Goal: Complete application form

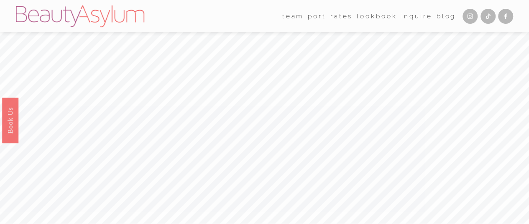
click at [416, 15] on link "Inquire" at bounding box center [416, 16] width 31 height 13
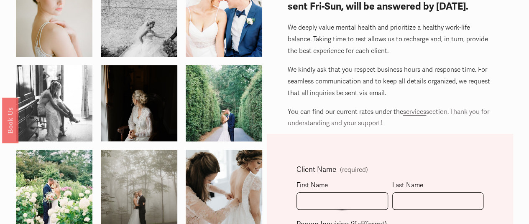
scroll to position [154, 0]
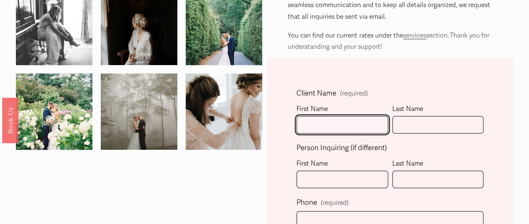
click at [306, 126] on input "First Name" at bounding box center [341, 125] width 91 height 18
type input "[PERSON_NAME]"
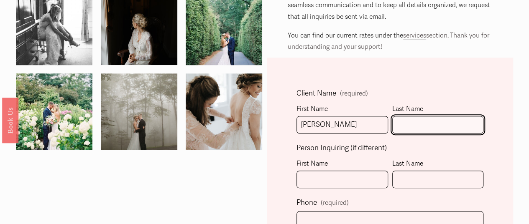
click at [400, 121] on input "Last Name" at bounding box center [437, 125] width 91 height 18
paste input "[PERSON_NAME]"
type input "Zhang"
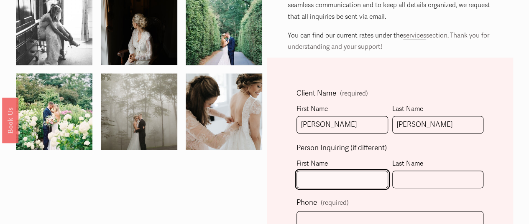
drag, startPoint x: 329, startPoint y: 180, endPoint x: 325, endPoint y: 127, distance: 53.2
click at [329, 180] on input "First Name" at bounding box center [341, 180] width 91 height 18
type input "Ashley"
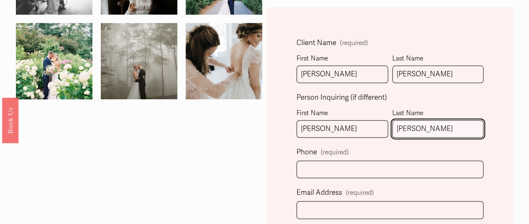
scroll to position [209, 0]
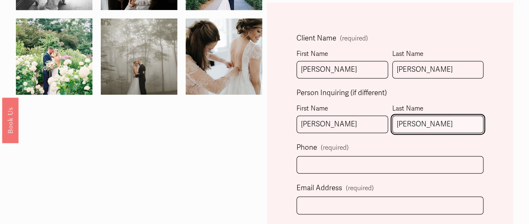
type input "Gregg"
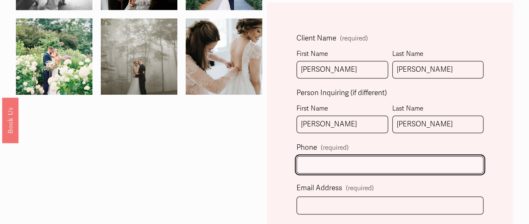
click at [312, 161] on input "text" at bounding box center [389, 165] width 187 height 18
type input "(704) 649-1793"
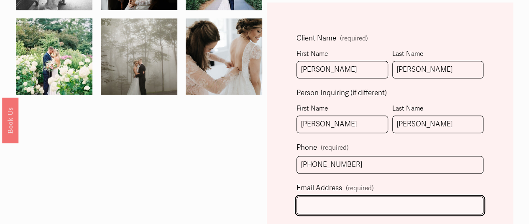
click at [336, 203] on input "Email Address (required)" at bounding box center [389, 206] width 187 height 18
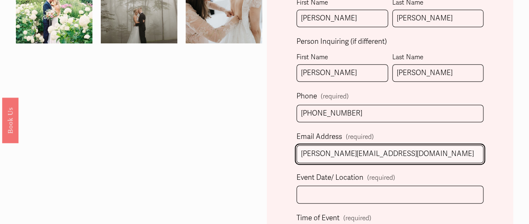
scroll to position [262, 0]
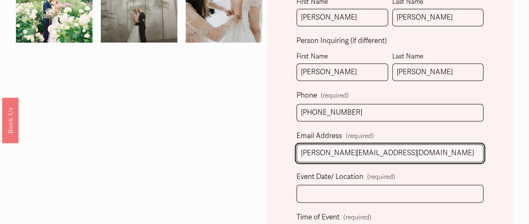
type input "ashley@lisapleasant.com"
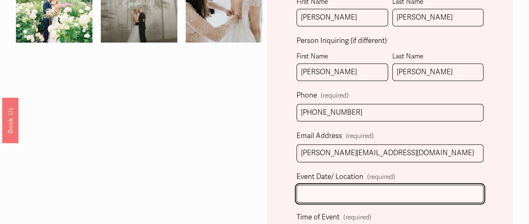
click at [318, 196] on input "Event Date/ Location (required)" at bounding box center [389, 194] width 187 height 18
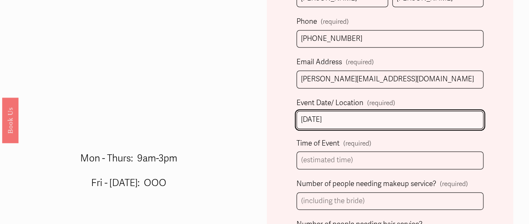
scroll to position [336, 0]
type input "8-8-2026"
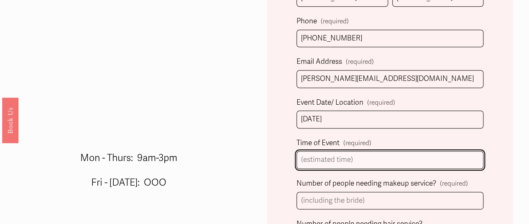
click at [336, 153] on input "Time of Event (required)" at bounding box center [389, 160] width 187 height 18
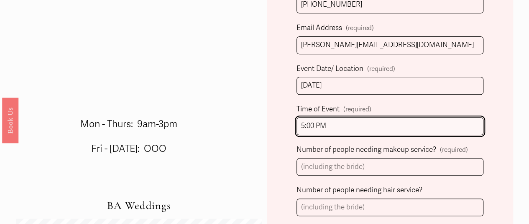
scroll to position [371, 0]
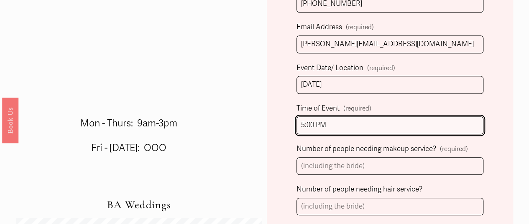
type input "5:00 PM"
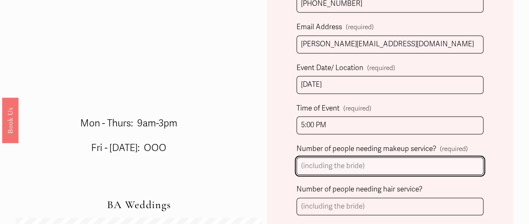
click at [335, 167] on input "Number of people needing makeup service? (required)" at bounding box center [389, 167] width 187 height 18
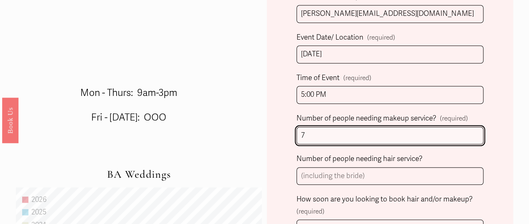
scroll to position [402, 0]
type input "7"
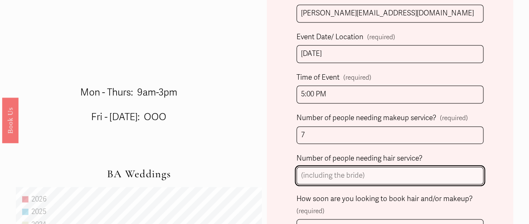
click at [356, 173] on input "Number of people needing hair service?" at bounding box center [389, 176] width 187 height 18
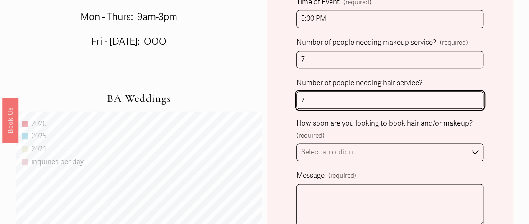
scroll to position [478, 0]
type input "7"
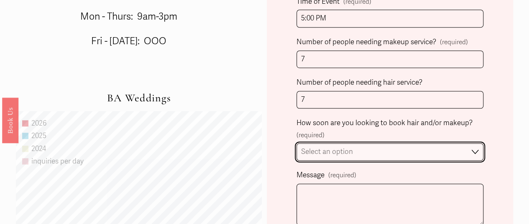
click at [372, 150] on select "Select an option Immediately 1-2 weeks I'm looking for information & not ready …" at bounding box center [389, 152] width 187 height 18
select select "Immediately"
click at [296, 143] on select "Select an option Immediately 1-2 weeks I'm looking for information & not ready …" at bounding box center [389, 152] width 187 height 18
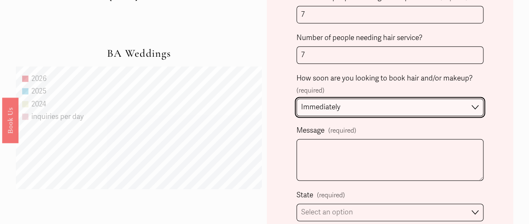
scroll to position [524, 0]
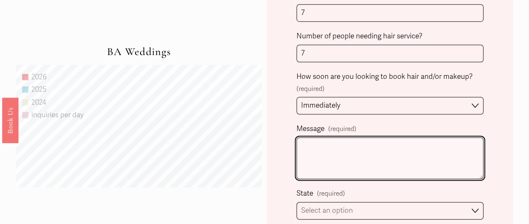
click at [360, 142] on textarea "Message (required)" at bounding box center [389, 158] width 187 height 42
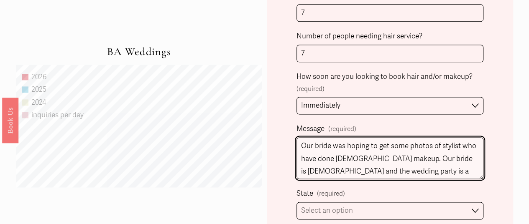
click at [386, 146] on textarea "Our bride was hoping to get some photos of stylist who have done Asian makeup. …" at bounding box center [389, 158] width 187 height 42
click at [440, 142] on textarea "Our bride was hoping to get some photos of stylist who have done Asian makeup. …" at bounding box center [389, 158] width 187 height 42
click at [464, 142] on textarea "Our bride was hoping to get some photos of a stylist who have done Asian makeup…" at bounding box center [389, 158] width 187 height 42
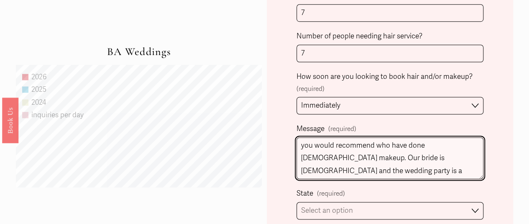
scroll to position [14, 0]
click at [361, 168] on textarea "Our bride was hoping to get some photos of a stylist you would recommend who ha…" at bounding box center [389, 158] width 187 height 42
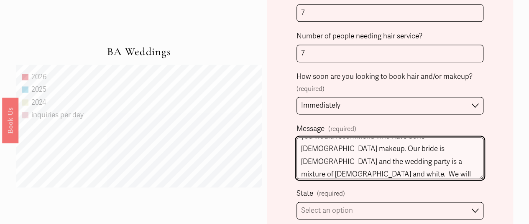
scroll to position [27, 0]
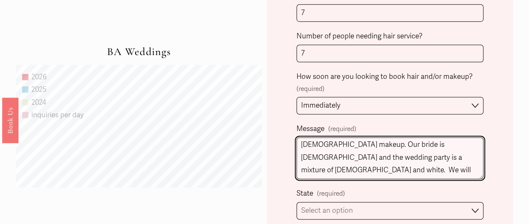
type textarea "Our bride was hoping to get some photos of a stylist you would recommend who ha…"
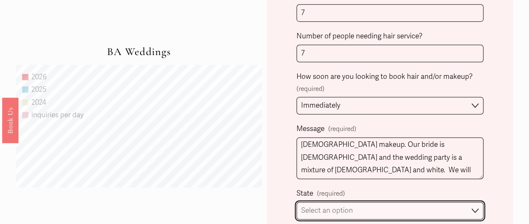
click at [362, 208] on select "Select an option Please Select One Atlanta, GA Charlotte, NC Charleston, SC Des…" at bounding box center [389, 211] width 187 height 18
select select "Charlotte, NC"
click at [296, 202] on select "Select an option Please Select One Atlanta, GA Charlotte, NC Charleston, SC Des…" at bounding box center [389, 211] width 187 height 18
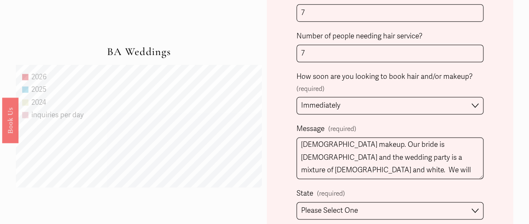
click at [383, 188] on fieldset "State (required) Please Select One Atlanta, GA Charlotte, NC Charleston, SC Des…" at bounding box center [389, 204] width 187 height 32
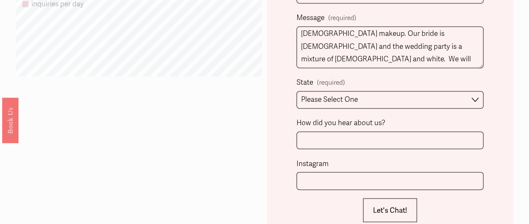
scroll to position [639, 0]
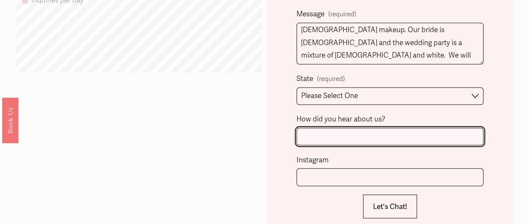
click at [384, 129] on input "How did you hear about us?" at bounding box center [389, 137] width 187 height 18
type input "Ashley Gregg"
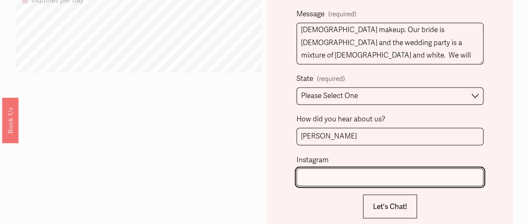
click at [320, 177] on input "Instagram" at bounding box center [389, 177] width 187 height 18
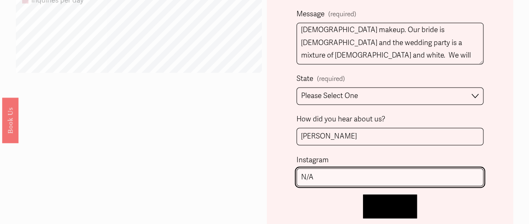
type input "N/A"
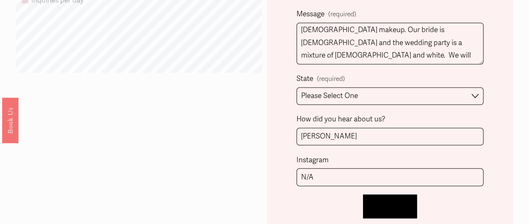
click at [401, 202] on span "Let's Chat!" at bounding box center [390, 206] width 34 height 9
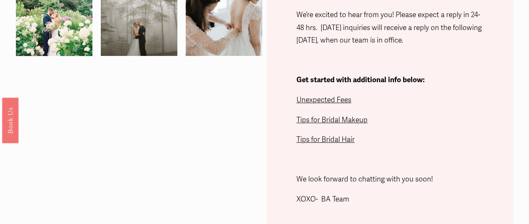
scroll to position [247, 0]
